Goal: Information Seeking & Learning: Learn about a topic

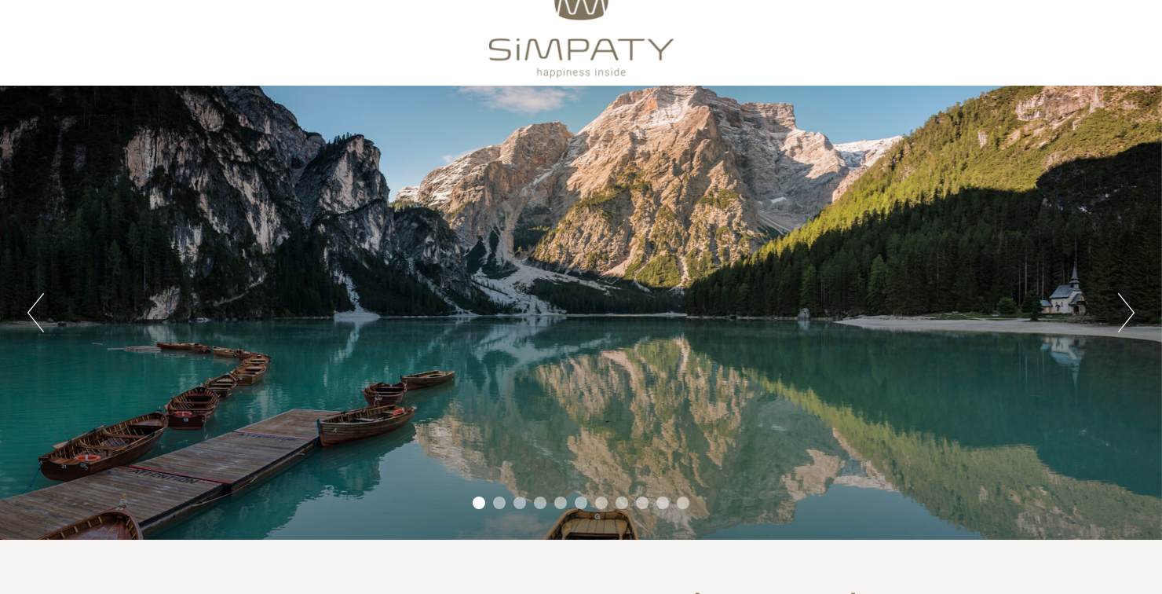
scroll to position [35, 0]
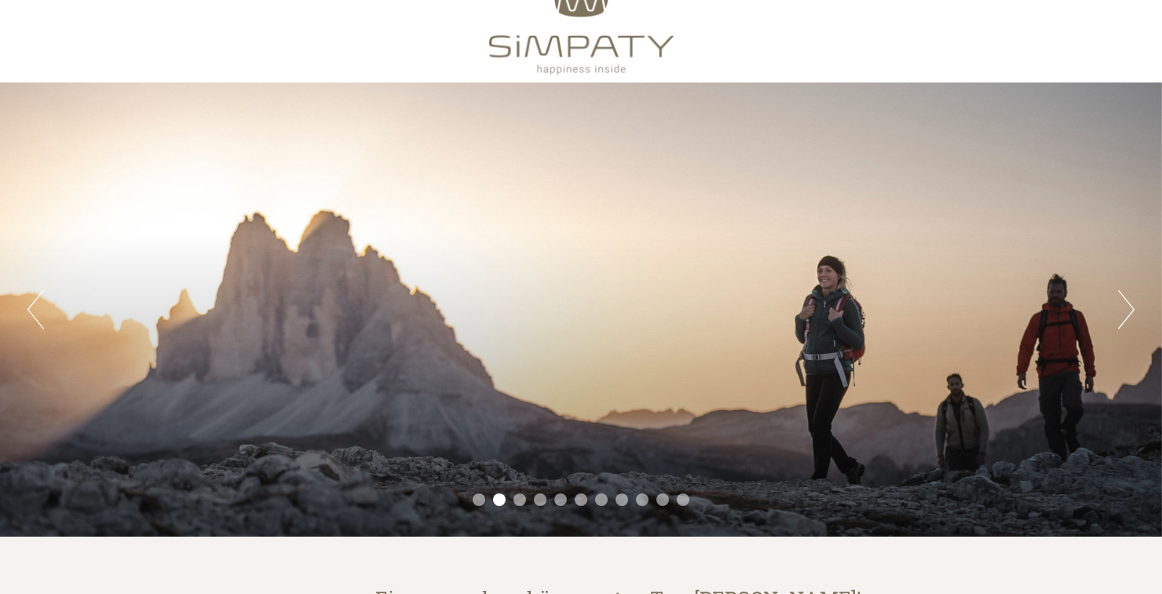
click at [1131, 306] on button "Next" at bounding box center [1126, 309] width 16 height 39
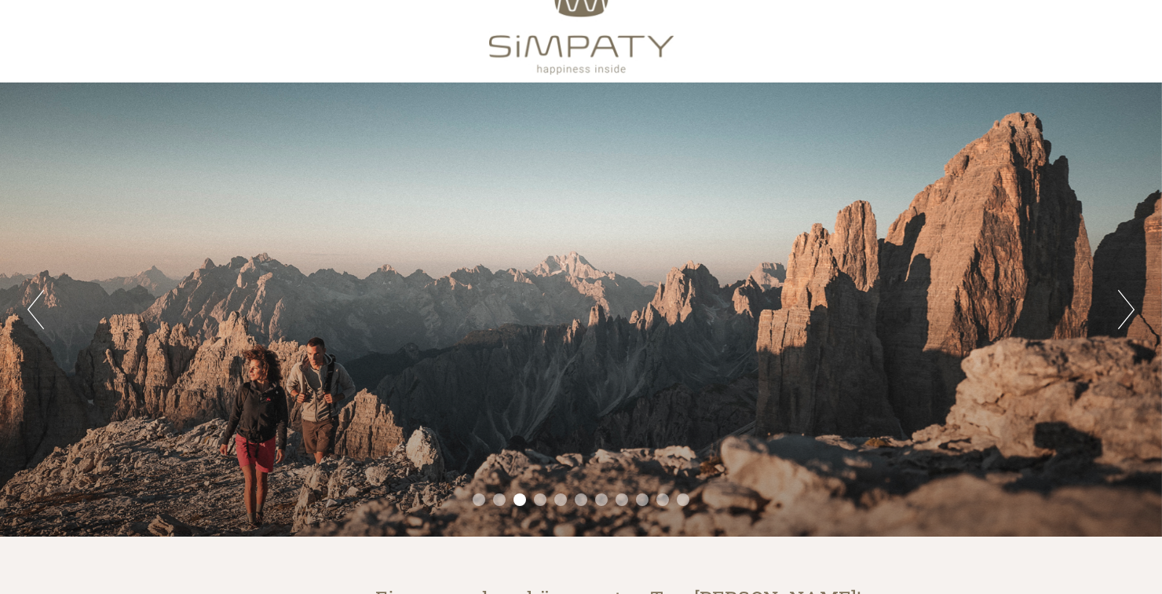
click at [1130, 305] on button "Next" at bounding box center [1126, 309] width 16 height 39
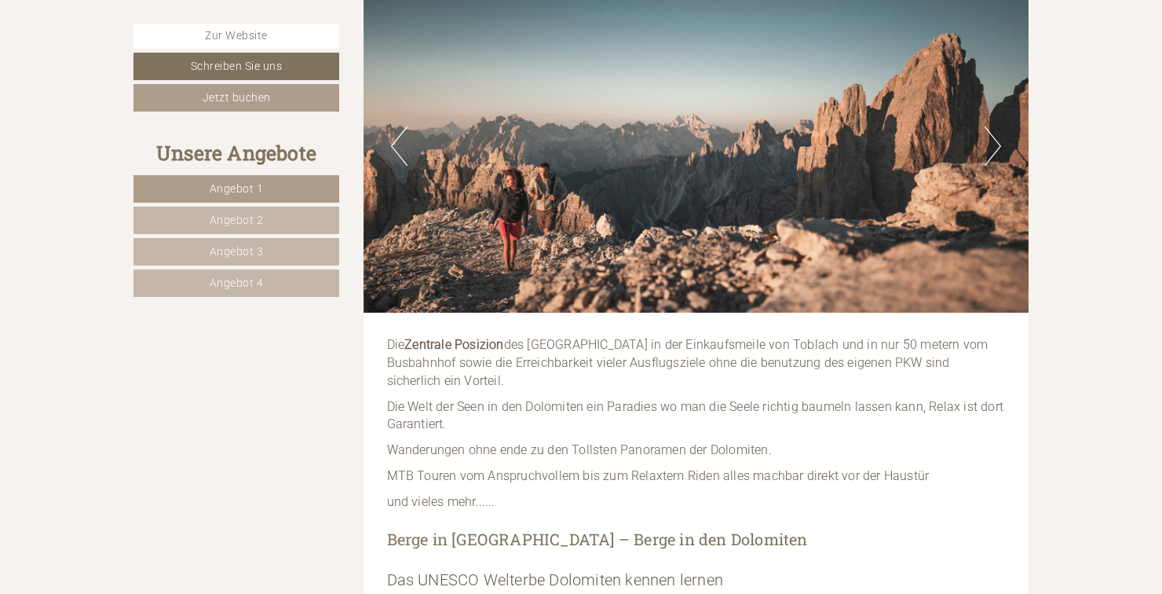
scroll to position [922, 0]
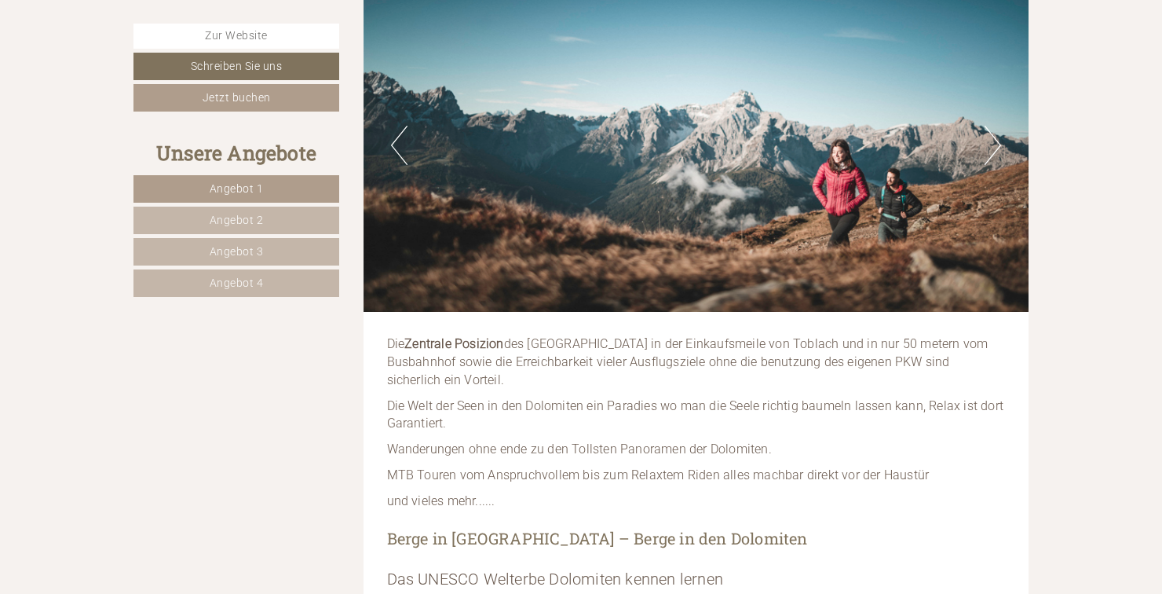
click at [292, 187] on link "Angebot 1" at bounding box center [236, 188] width 206 height 27
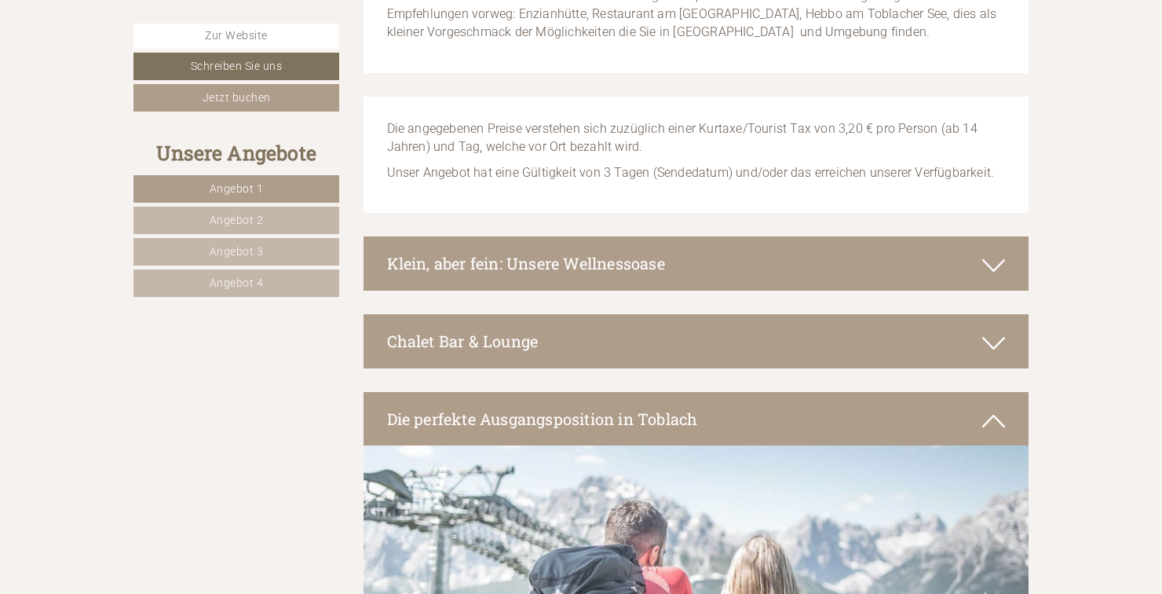
scroll to position [5180, 0]
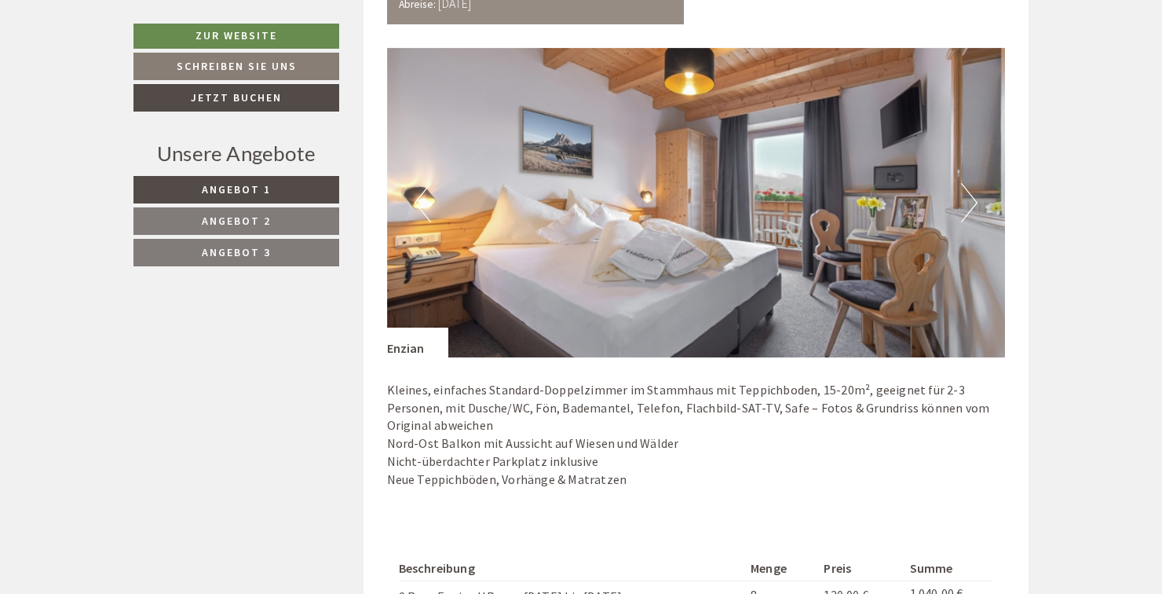
scroll to position [1013, 0]
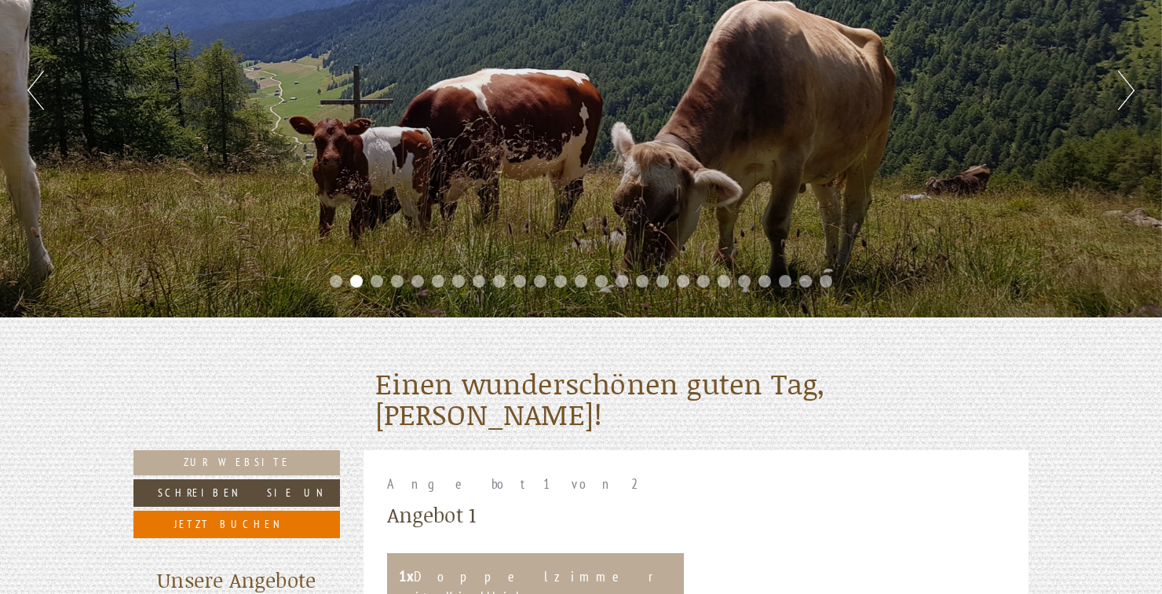
scroll to position [261, 0]
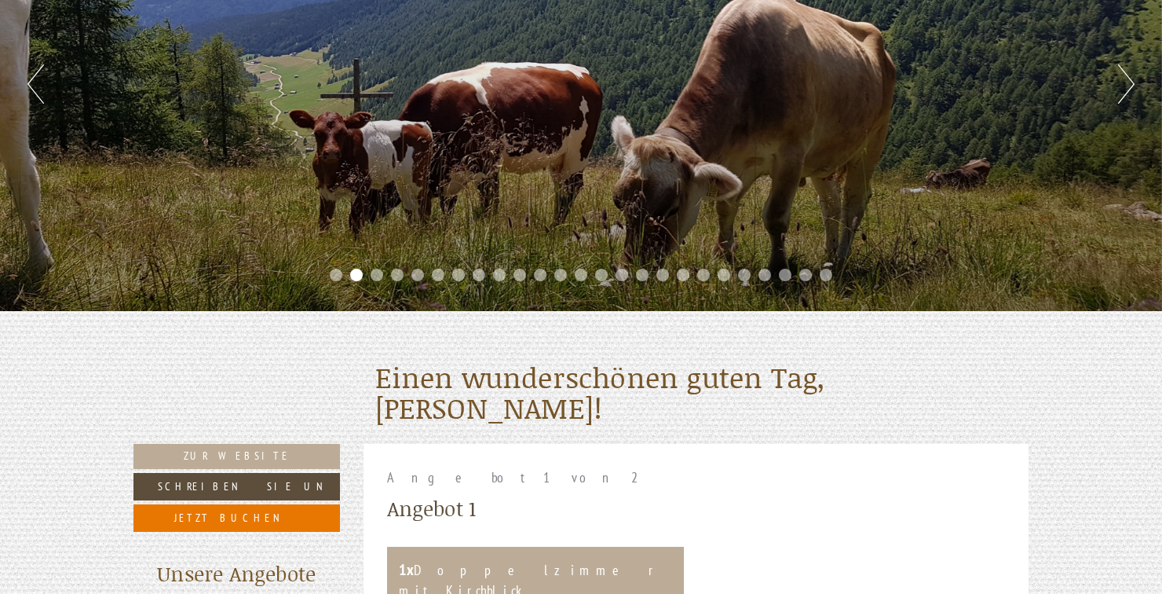
click at [1123, 97] on button "Next" at bounding box center [1126, 83] width 16 height 39
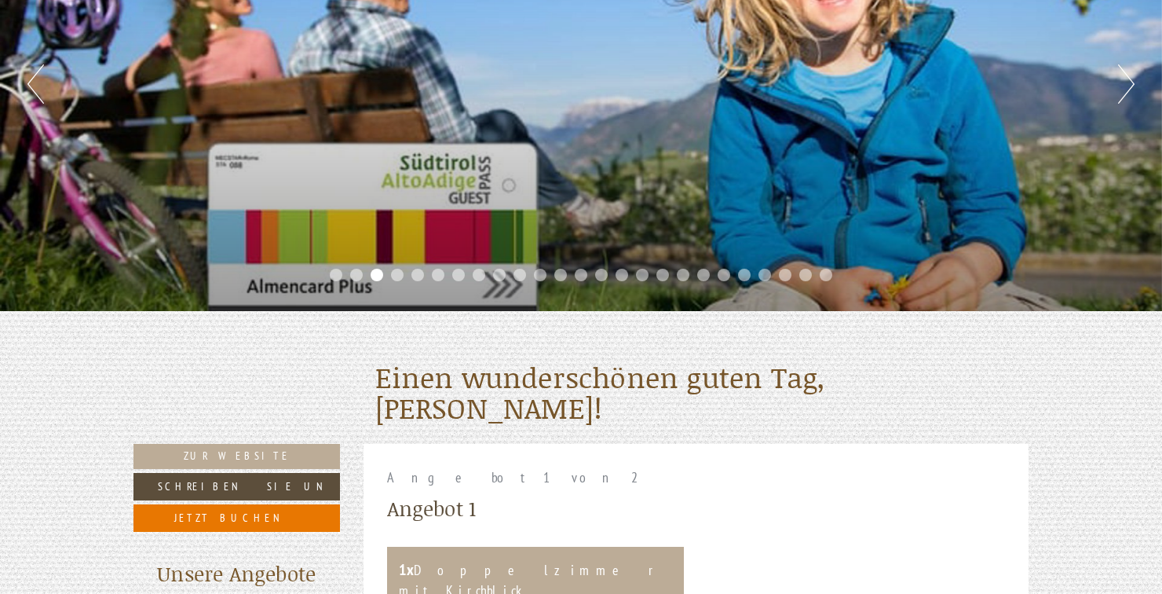
click at [1123, 93] on button "Next" at bounding box center [1126, 83] width 16 height 39
click at [1115, 93] on div "Previous Next 1 2 3 4 5 6 7 8 9 10 11 12 13 14 15 16 17 18 19 20 21 22 23 24 25" at bounding box center [581, 84] width 1162 height 454
click at [1131, 84] on button "Next" at bounding box center [1126, 83] width 16 height 39
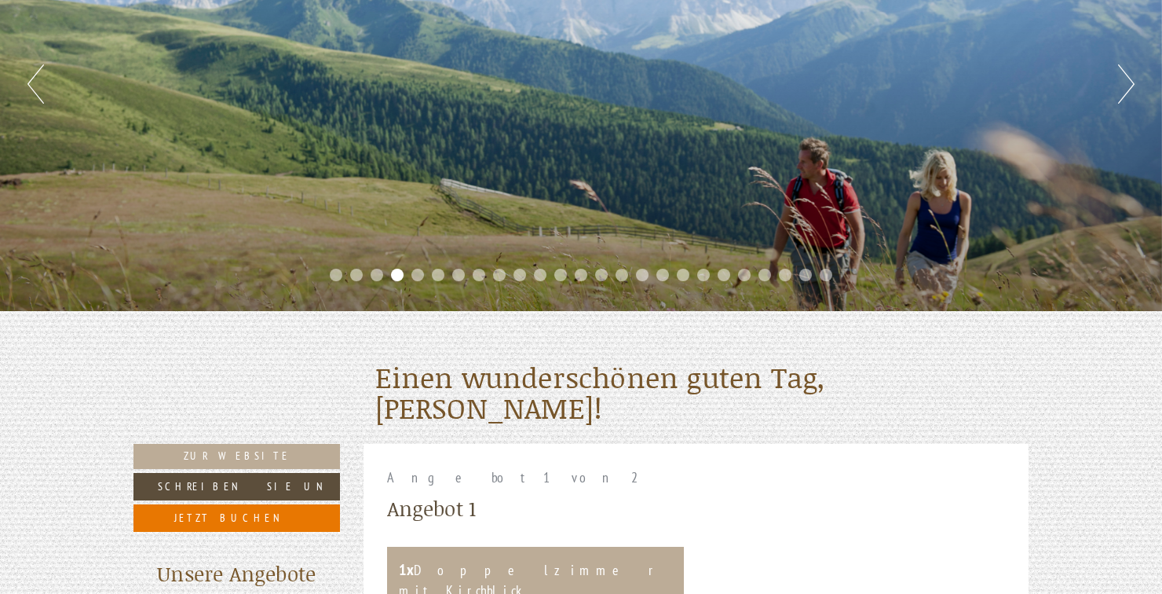
click at [1123, 90] on button "Next" at bounding box center [1126, 83] width 16 height 39
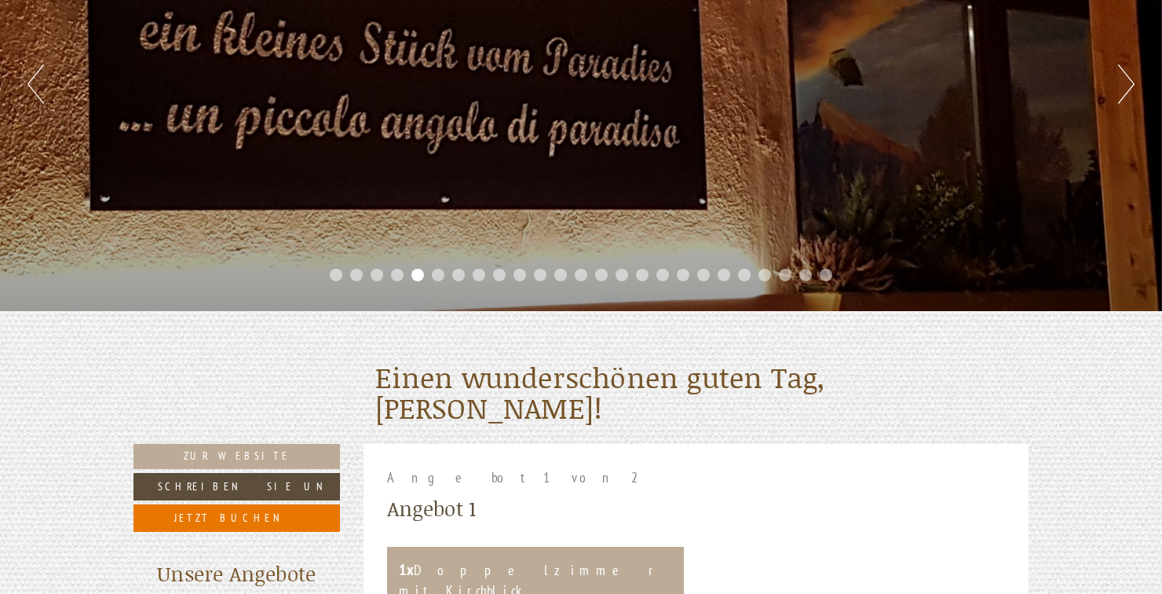
click at [1121, 90] on button "Next" at bounding box center [1126, 83] width 16 height 39
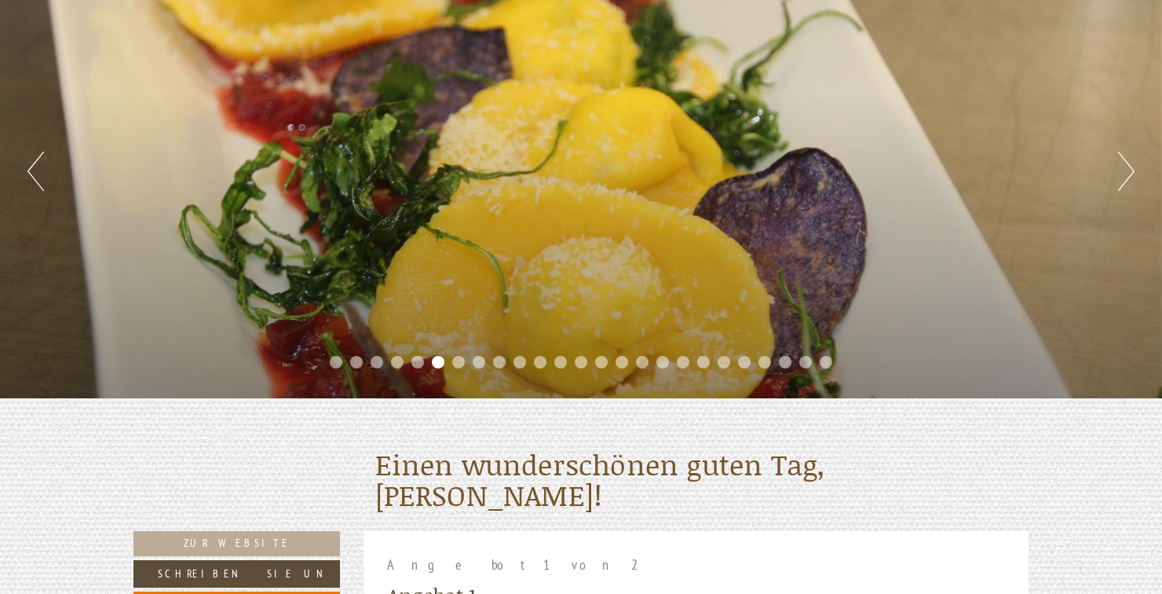
scroll to position [172, 0]
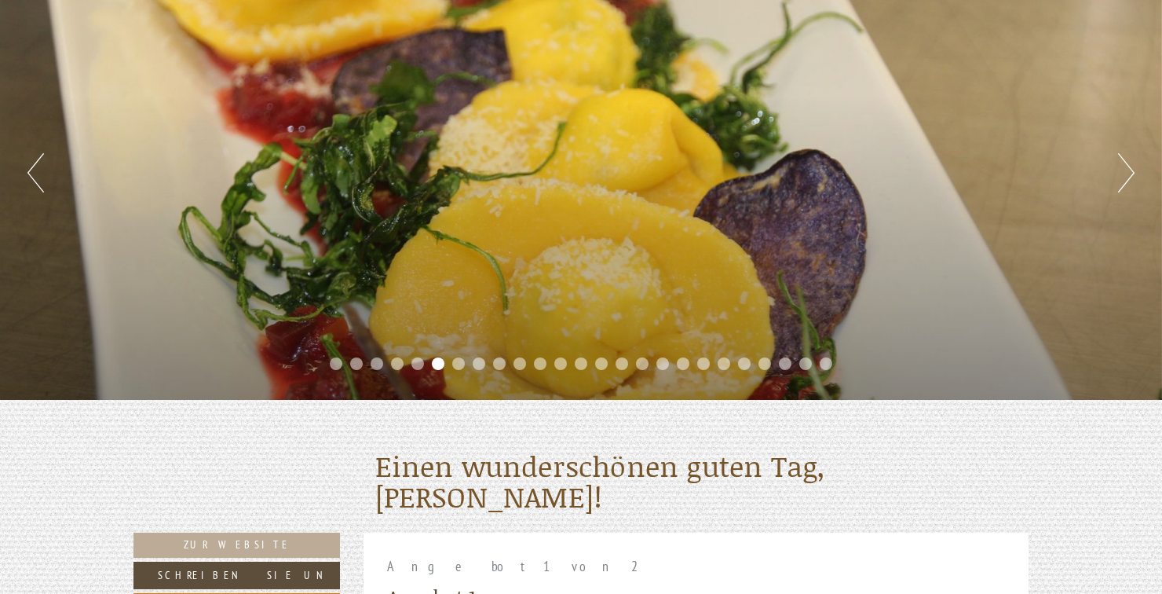
click at [1116, 170] on div "Previous Next 1 2 3 4 5 6 7 8 9 10 11 12 13 14 15 16 17 18 19 20 21 22 23 24 25" at bounding box center [581, 173] width 1162 height 454
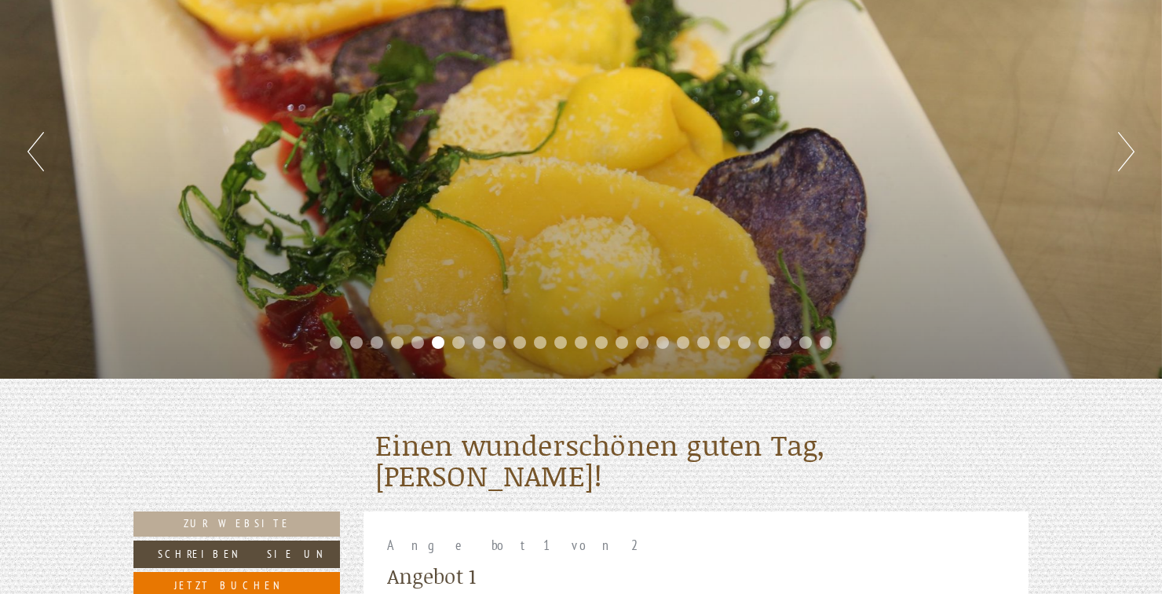
scroll to position [192, 0]
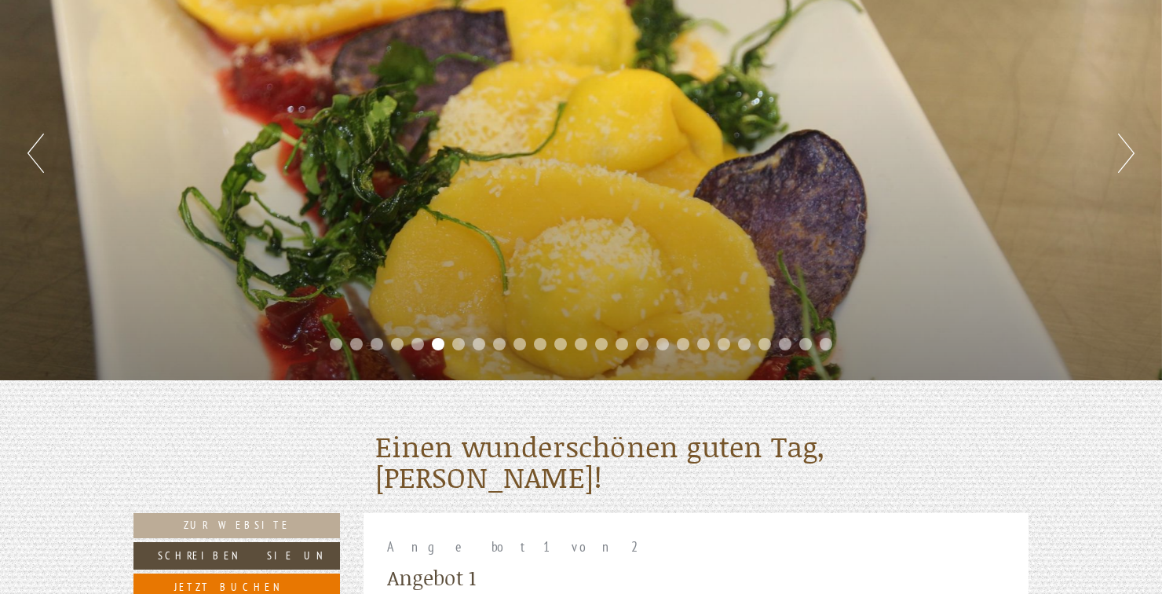
click at [1130, 145] on button "Next" at bounding box center [1126, 152] width 16 height 39
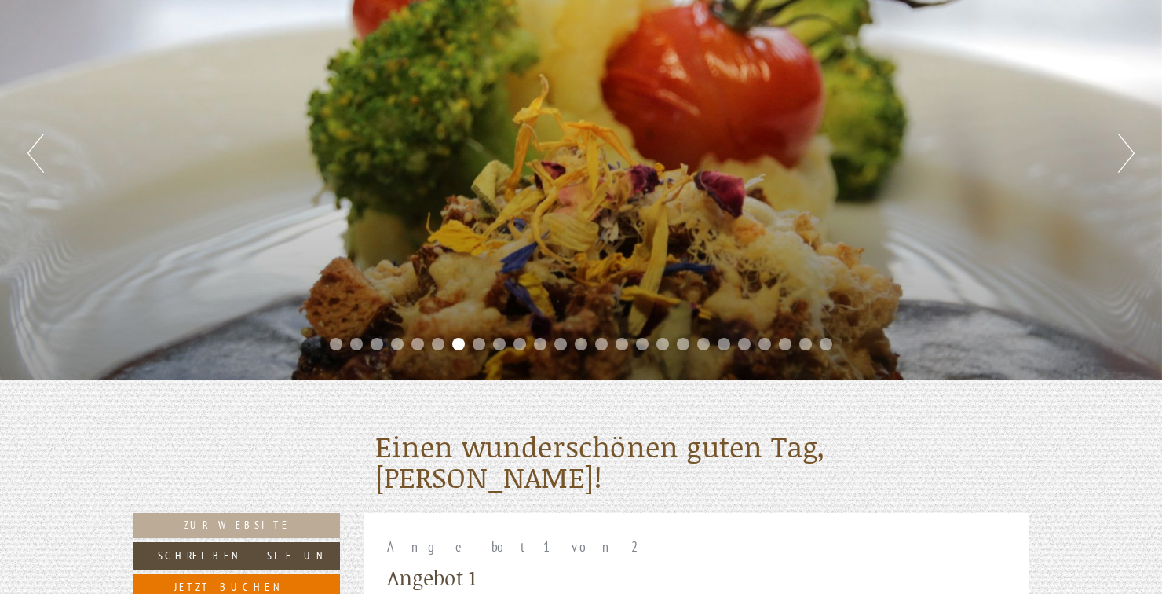
click at [1126, 152] on button "Next" at bounding box center [1126, 152] width 16 height 39
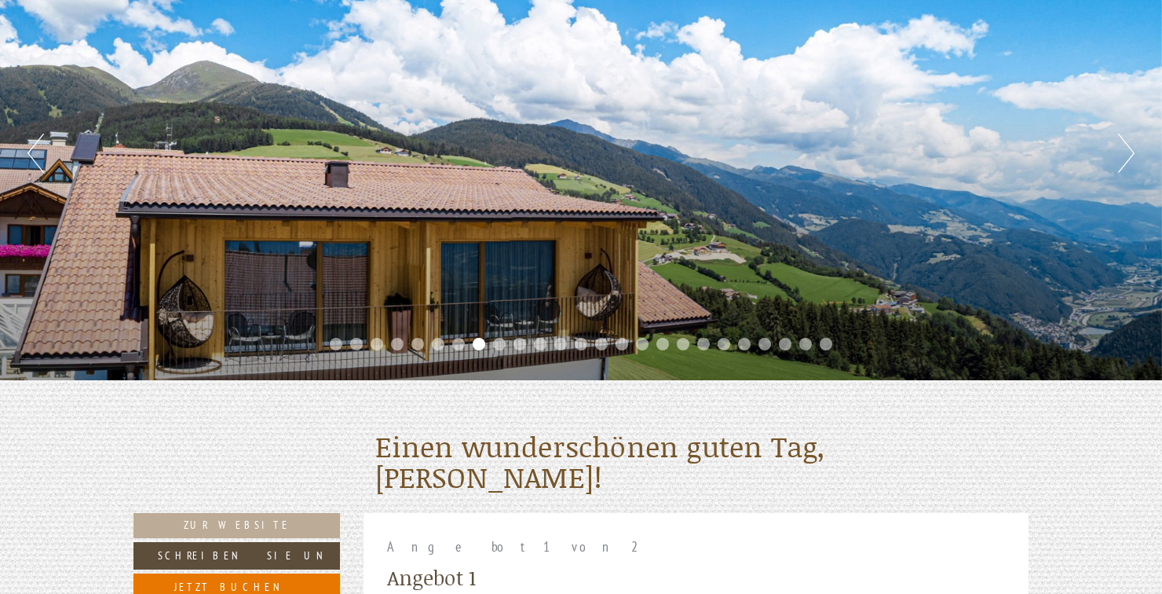
click at [1122, 155] on button "Next" at bounding box center [1126, 152] width 16 height 39
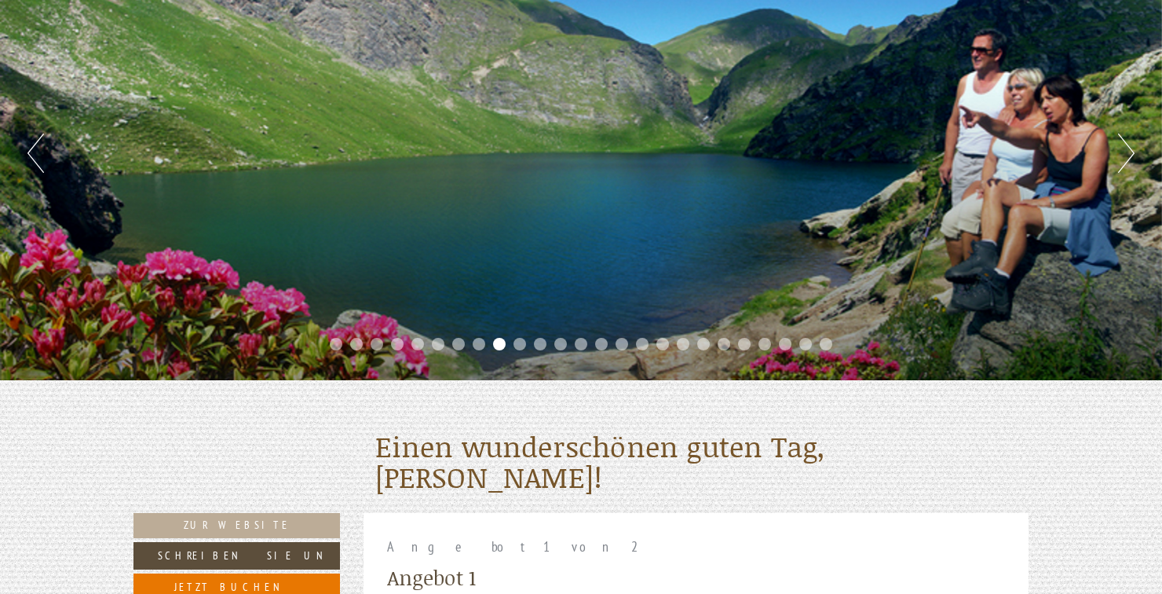
click at [1127, 145] on button "Next" at bounding box center [1126, 152] width 16 height 39
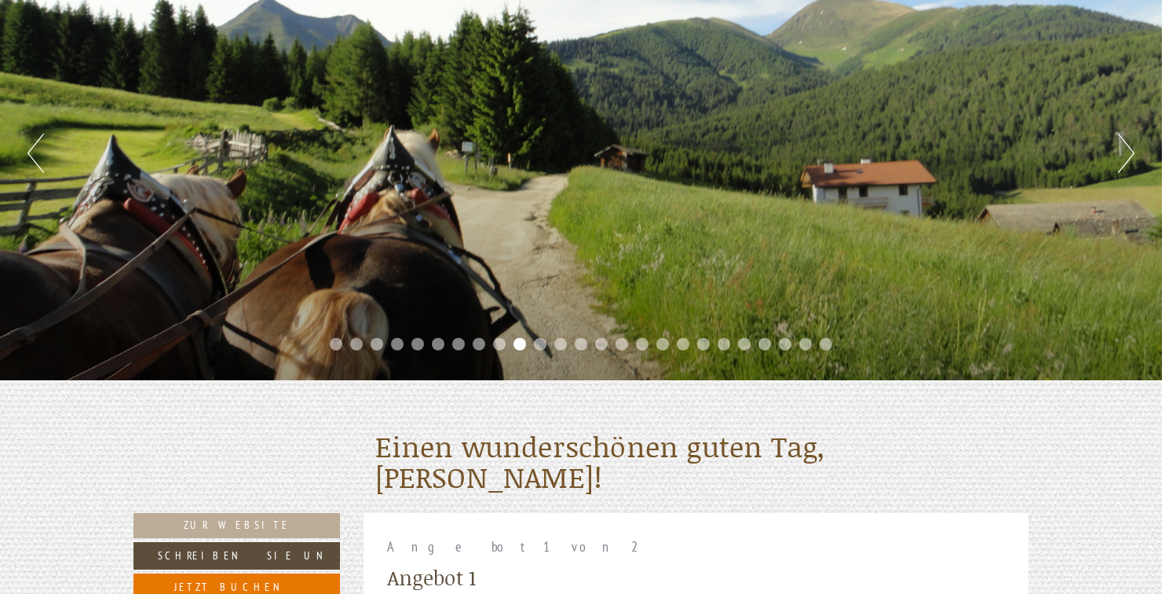
click at [1127, 153] on button "Next" at bounding box center [1126, 152] width 16 height 39
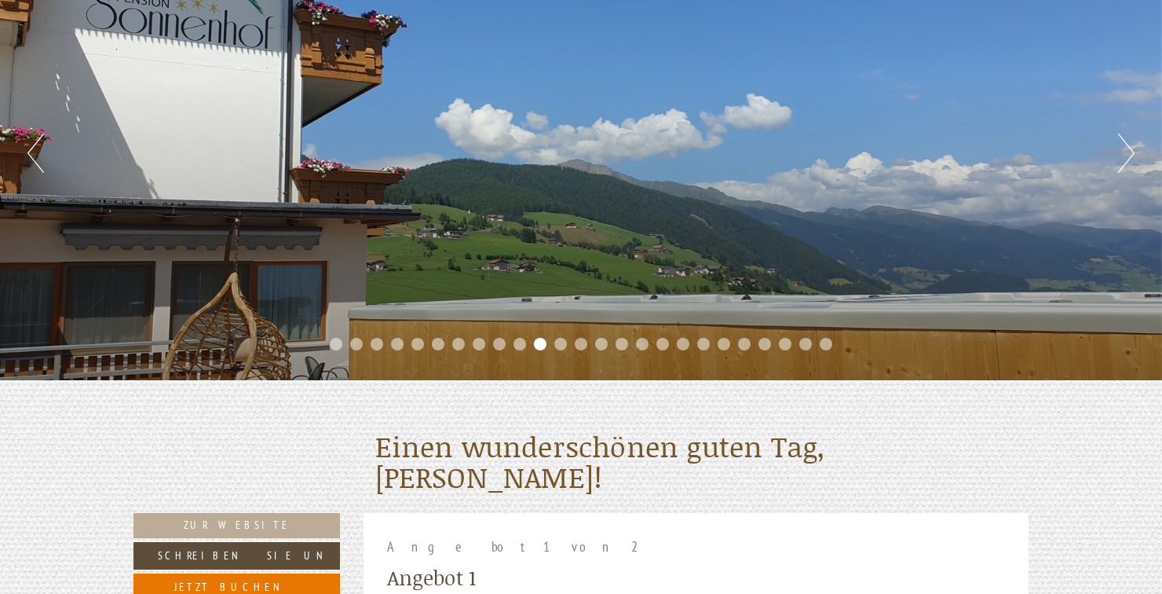
click at [1127, 155] on button "Next" at bounding box center [1126, 152] width 16 height 39
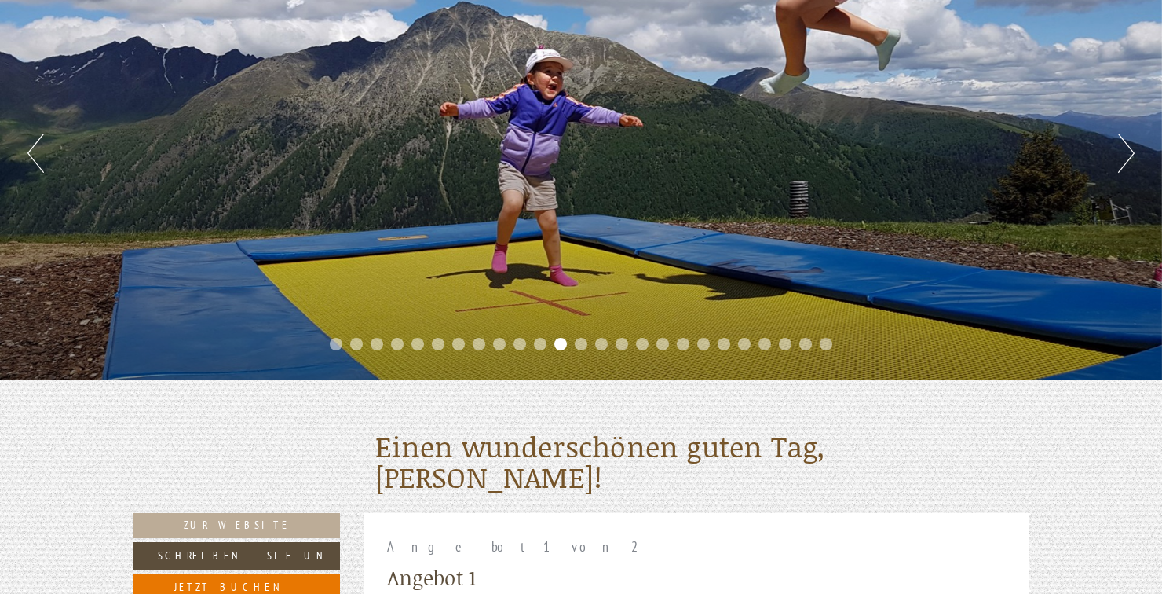
click at [1125, 150] on button "Next" at bounding box center [1126, 152] width 16 height 39
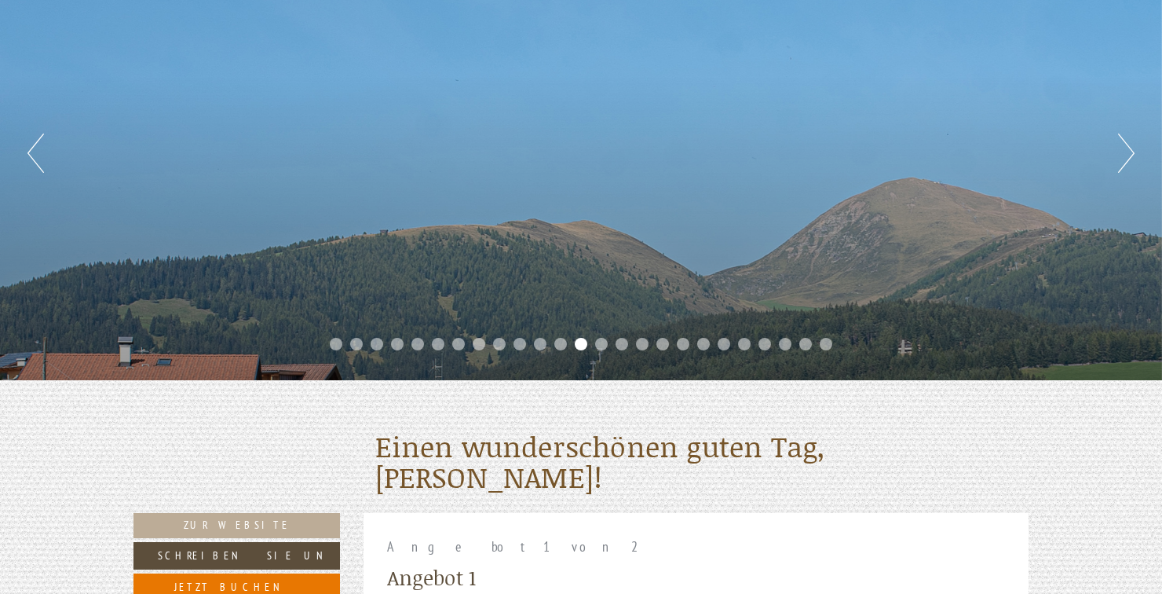
click at [1114, 155] on div "Previous Next 1 2 3 4 5 6 7 8 9 10 11 12 13 14 15 16 17 18 19 20 21 22 23 24 25" at bounding box center [581, 153] width 1162 height 454
click at [1129, 159] on button "Next" at bounding box center [1126, 152] width 16 height 39
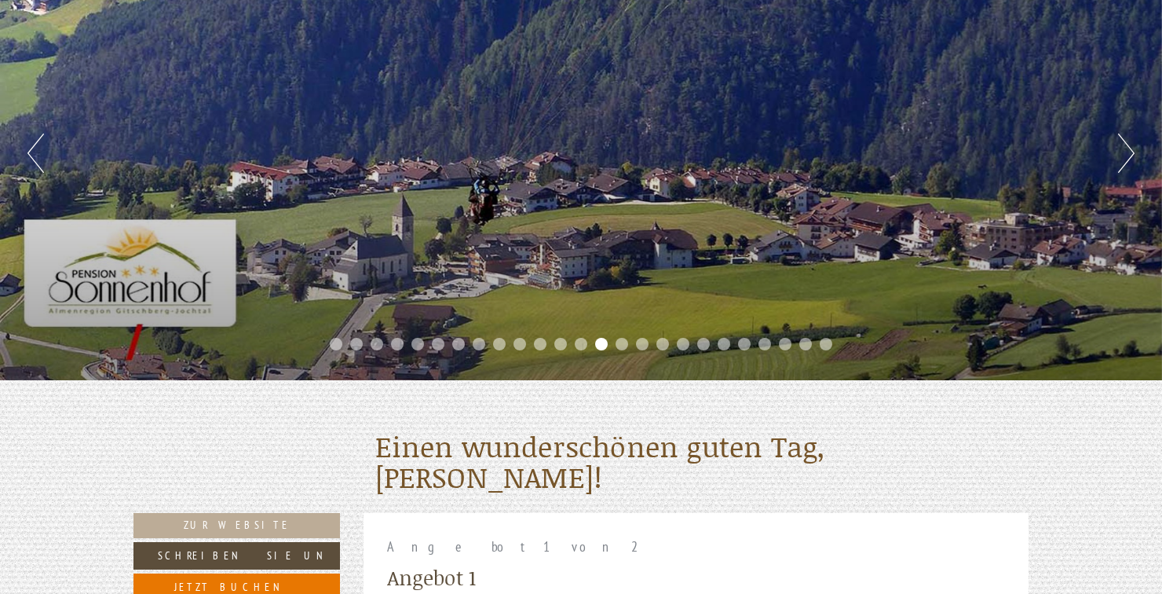
click at [1128, 156] on button "Next" at bounding box center [1126, 152] width 16 height 39
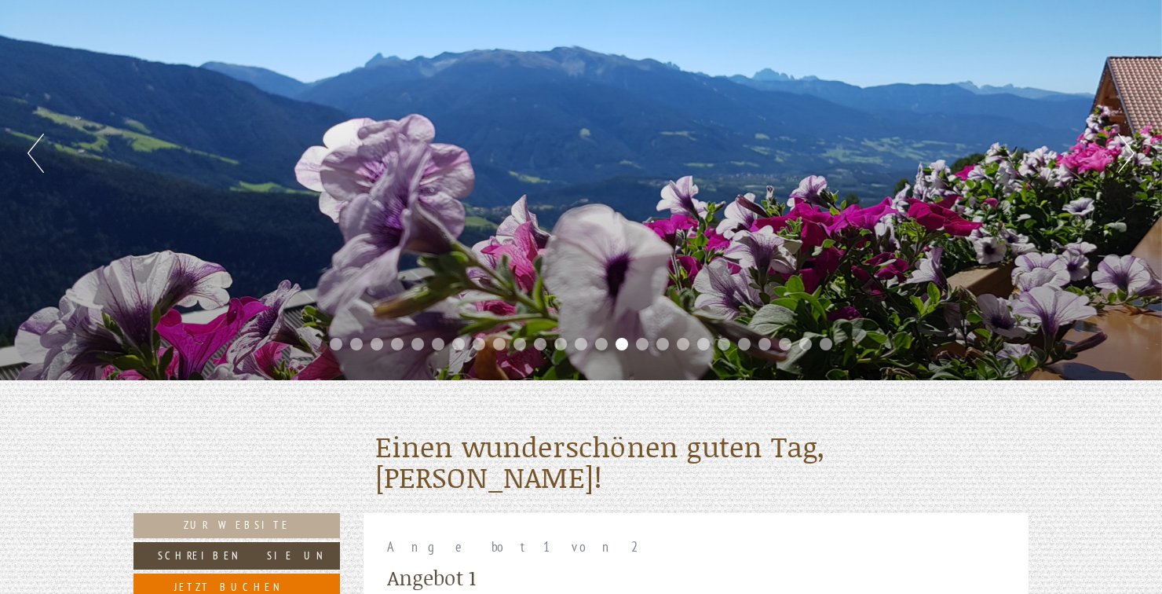
click at [38, 162] on button "Previous" at bounding box center [35, 152] width 16 height 39
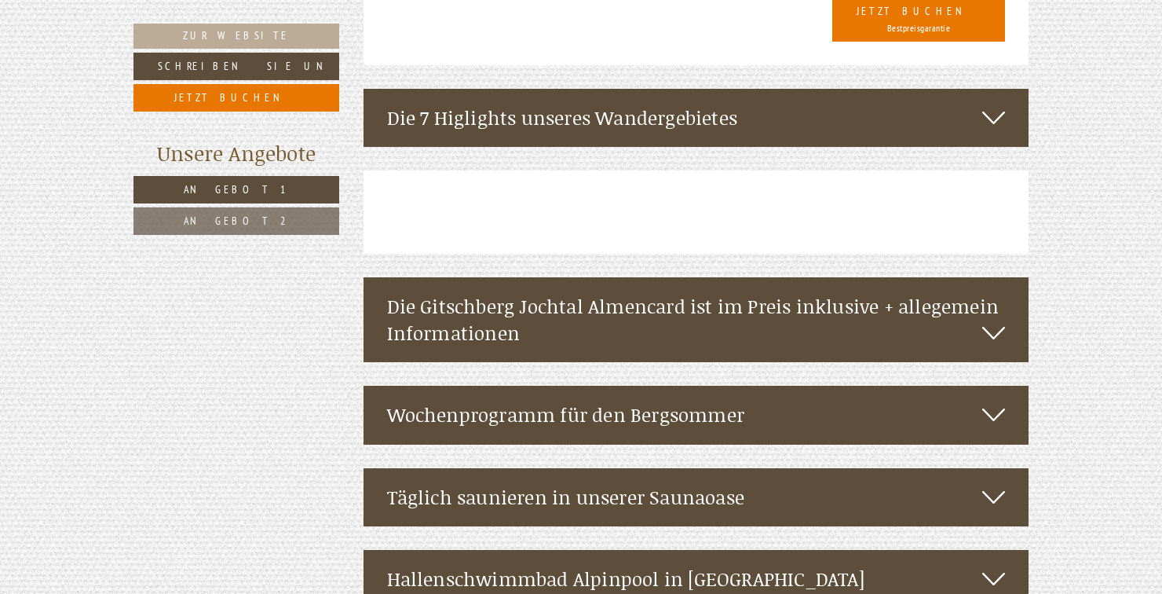
scroll to position [2706, 0]
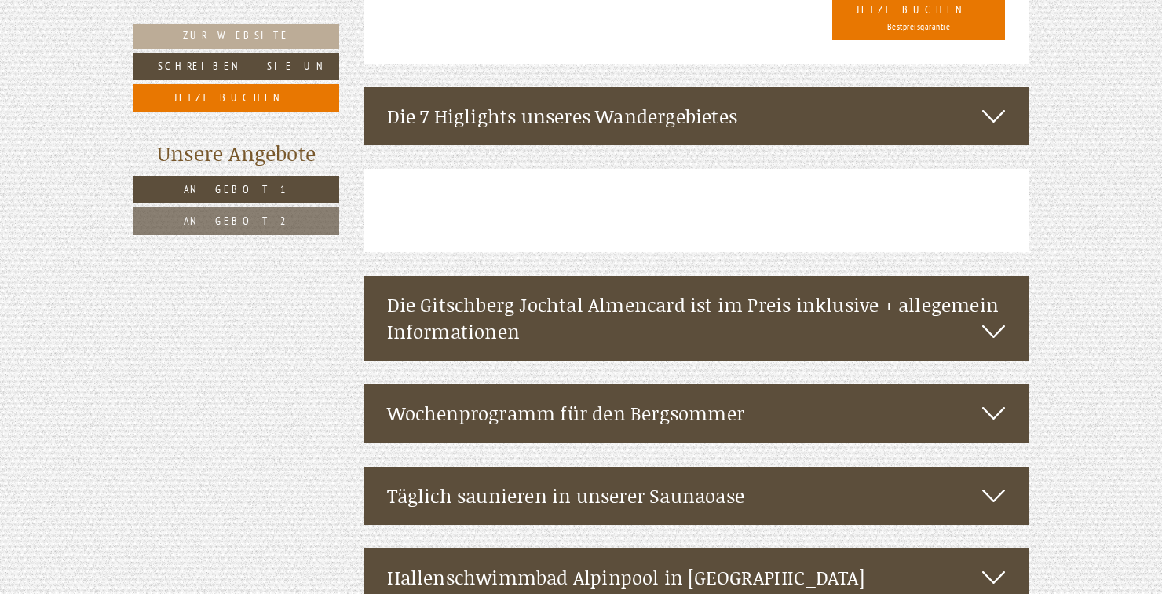
click at [986, 318] on icon at bounding box center [993, 331] width 23 height 27
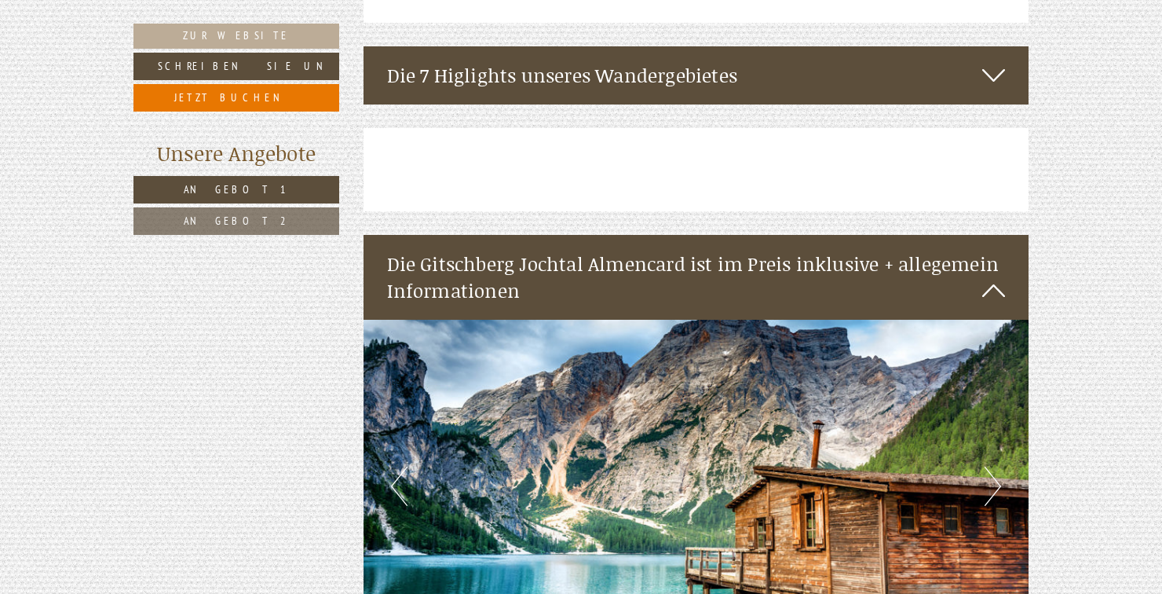
scroll to position [2739, 0]
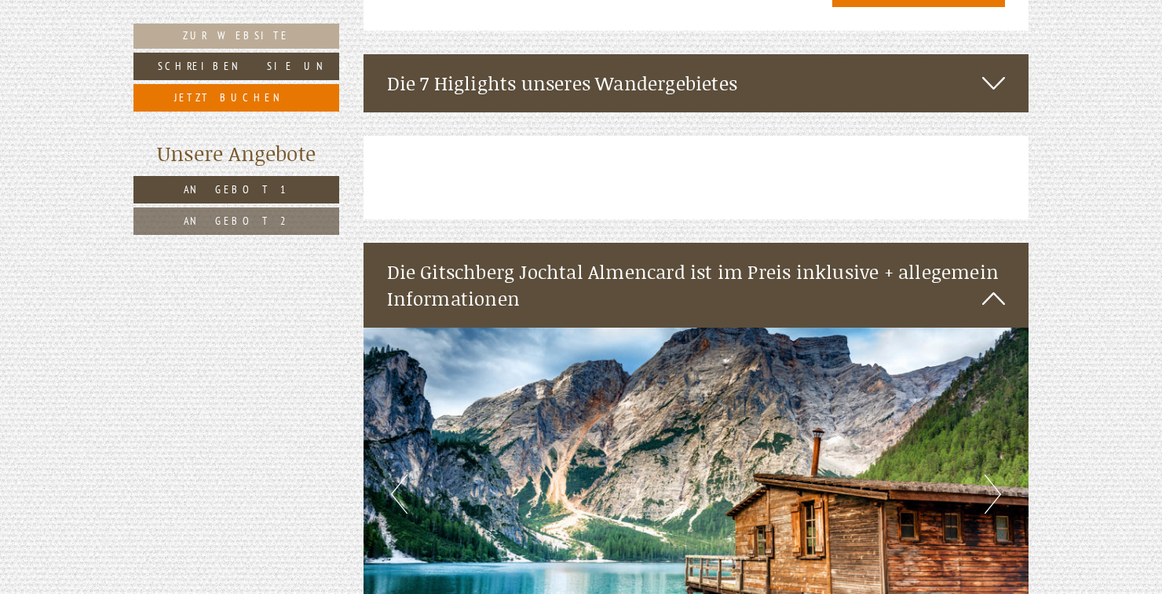
click at [996, 285] on icon at bounding box center [993, 298] width 23 height 27
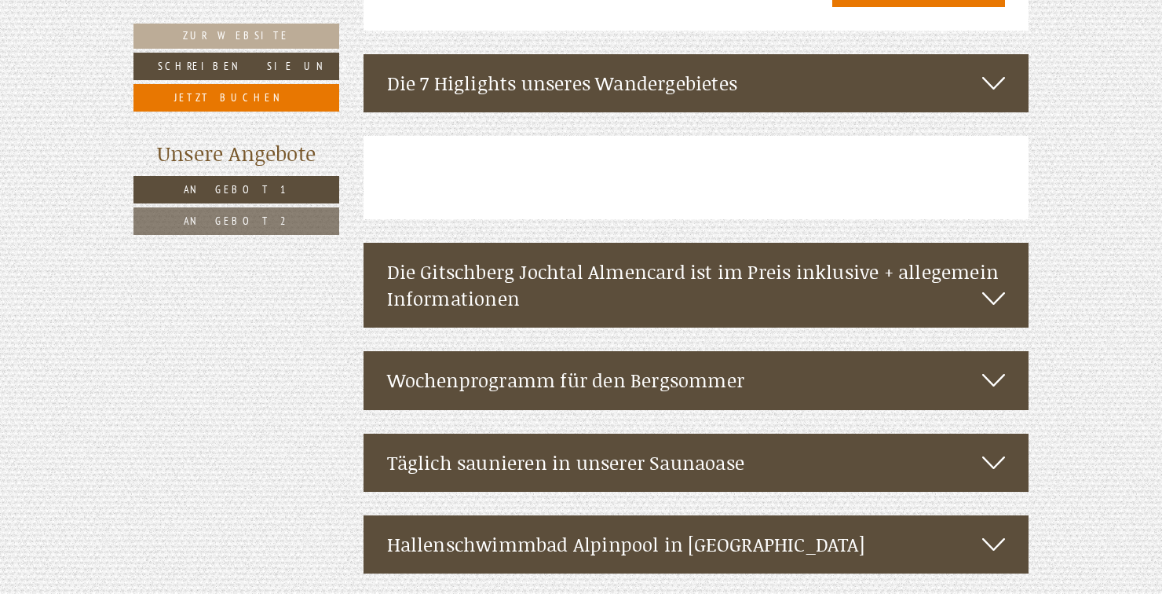
click at [996, 367] on icon at bounding box center [993, 380] width 23 height 27
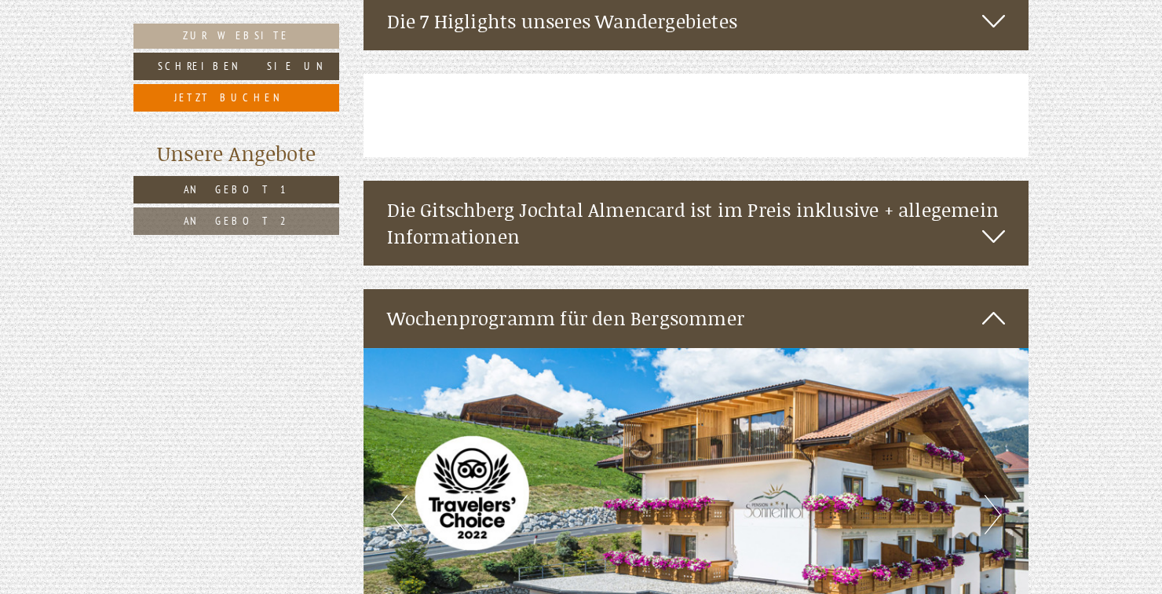
scroll to position [2800, 0]
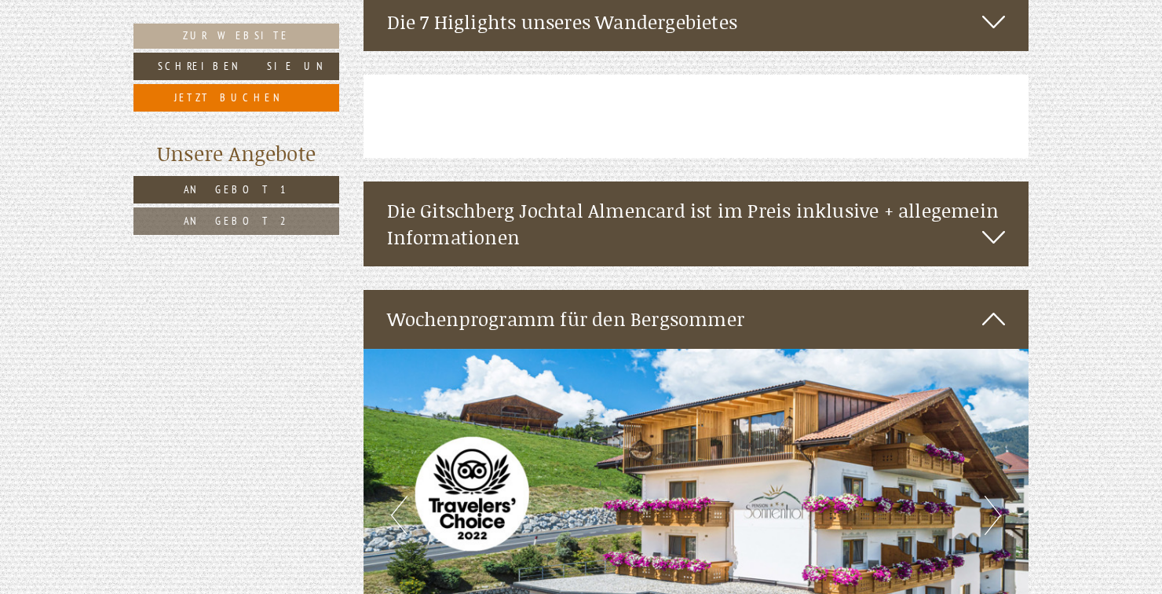
click at [992, 305] on icon at bounding box center [993, 318] width 23 height 27
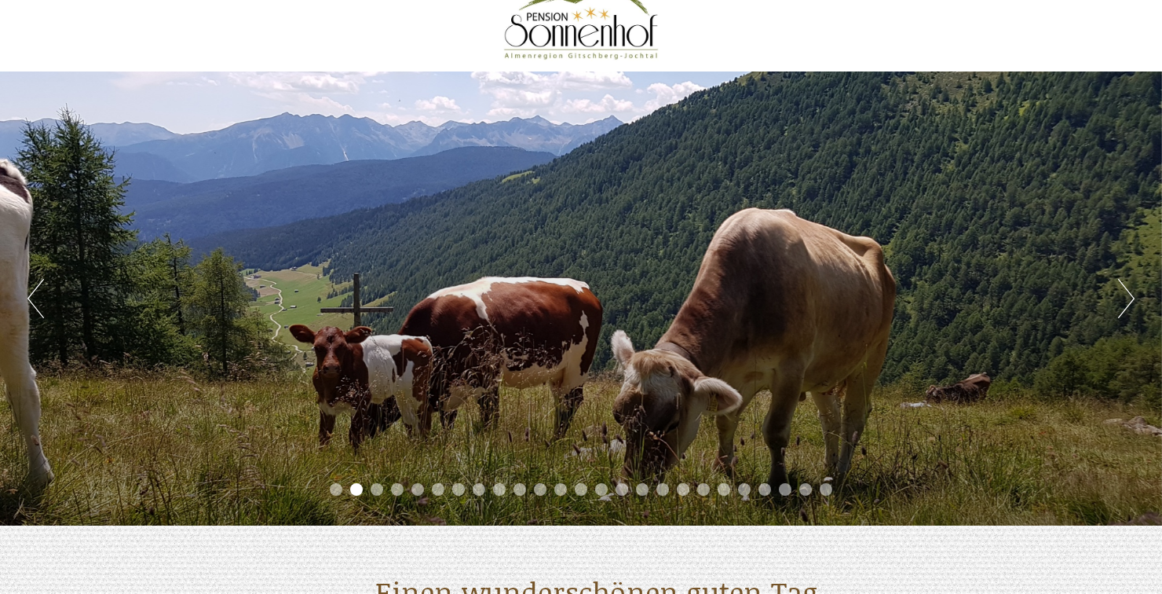
scroll to position [0, 0]
